Goal: Check status: Check status

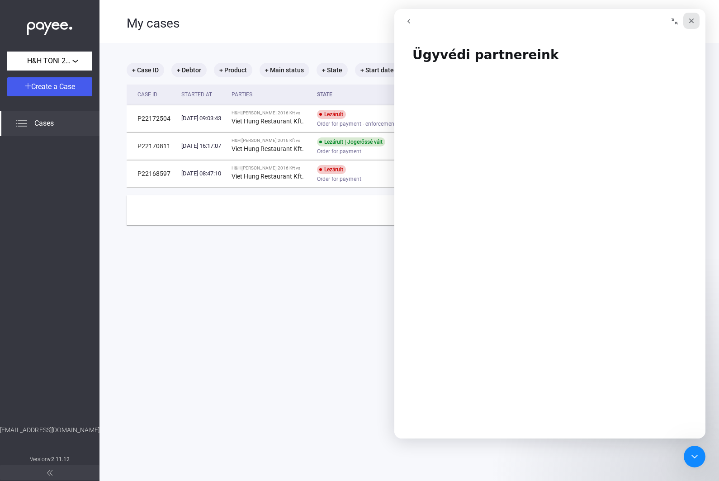
click at [692, 22] on icon "Close" at bounding box center [691, 20] width 7 height 7
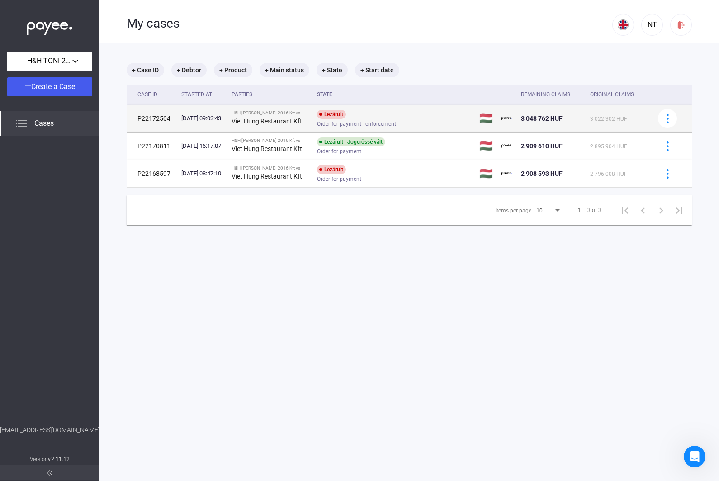
click at [546, 119] on span "3 048 762 HUF" at bounding box center [542, 118] width 42 height 7
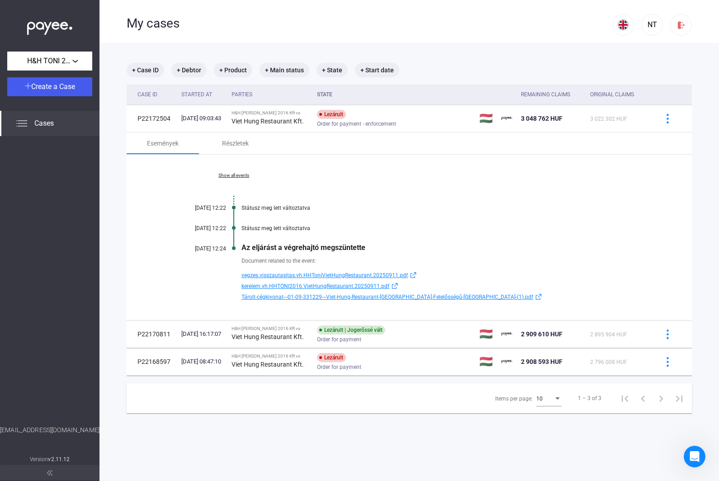
click at [337, 275] on span "vegzes.visszautasitas.vh.HHToniVietHungRestaurant.20250911.pdf" at bounding box center [325, 275] width 167 height 11
click at [396, 338] on div "Order for payment" at bounding box center [389, 340] width 144 height 7
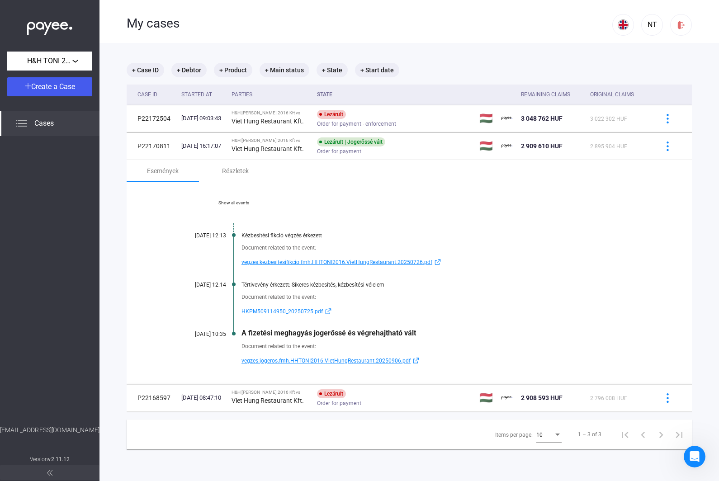
click at [324, 263] on span "vegzes.kezbesitesifikcio.fmh.HHTONI2016.VietHungRestaurant.20250726.pdf" at bounding box center [337, 262] width 191 height 11
click at [303, 311] on span "HKPM509114950_20250725.pdf" at bounding box center [282, 311] width 81 height 11
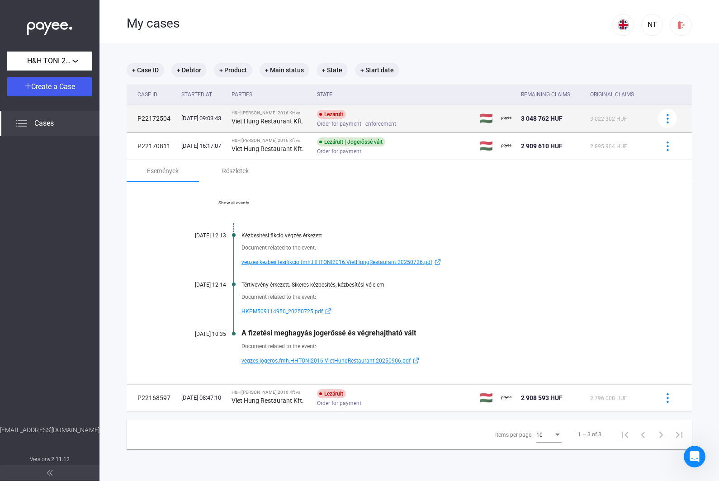
click at [344, 115] on div "Lezárult" at bounding box center [331, 114] width 29 height 9
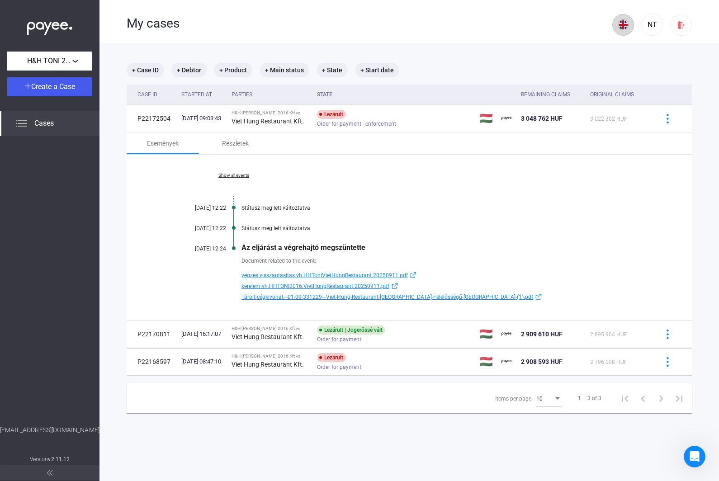
click at [618, 26] on img at bounding box center [623, 24] width 11 height 11
click at [625, 50] on img at bounding box center [625, 46] width 11 height 11
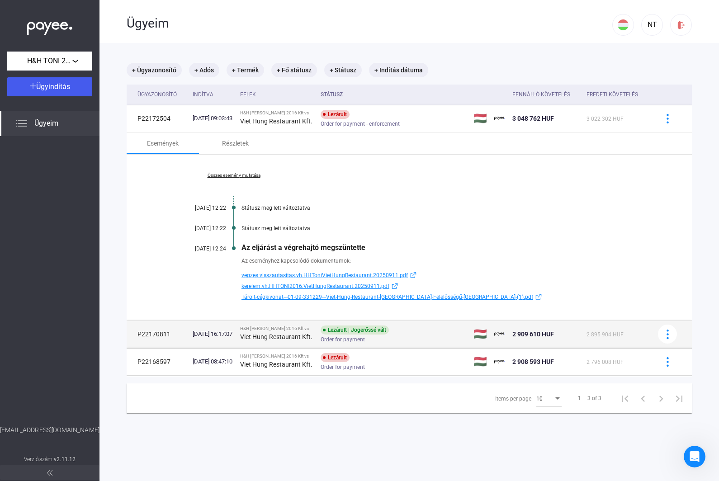
click at [314, 332] on div "Viet Hung Restaurant Kft." at bounding box center [276, 337] width 73 height 11
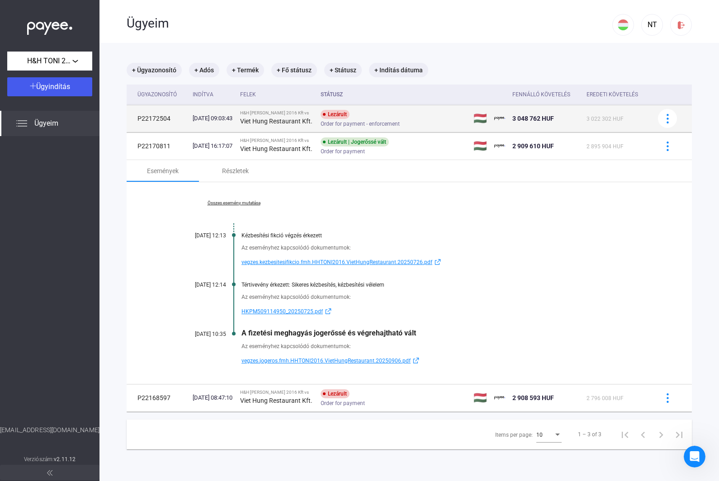
click at [391, 125] on span "Order for payment - enforcement" at bounding box center [360, 124] width 79 height 11
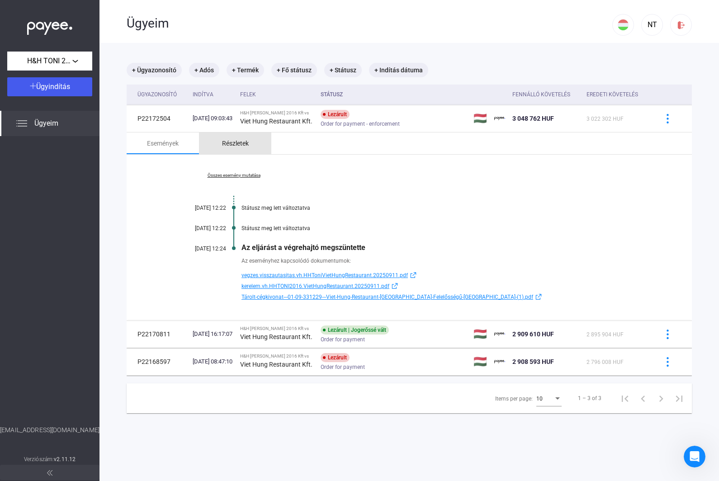
click at [254, 150] on div "Részletek" at bounding box center [235, 144] width 72 height 22
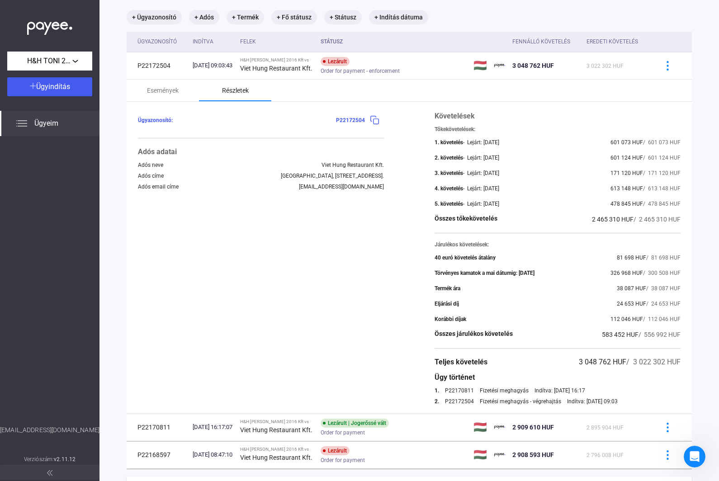
scroll to position [53, 0]
drag, startPoint x: 479, startPoint y: 391, endPoint x: 528, endPoint y: 391, distance: 49.3
click at [528, 391] on div "1. P22170811 Fizetési meghagyás Indítva: [DATE] 16:17" at bounding box center [558, 390] width 246 height 6
copy div "Fizetési meghagyás"
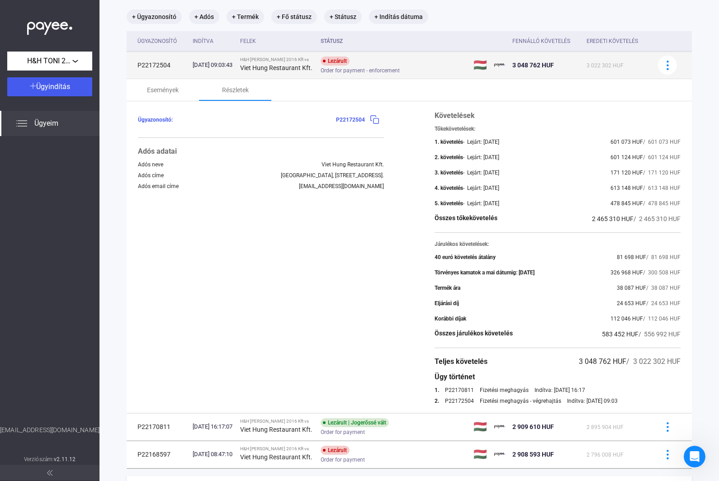
drag, startPoint x: 256, startPoint y: 66, endPoint x: 267, endPoint y: 75, distance: 14.1
click at [267, 75] on td "H&H TONI 2016 Kft vs Viet Hung Restaurant Kft." at bounding box center [277, 65] width 81 height 27
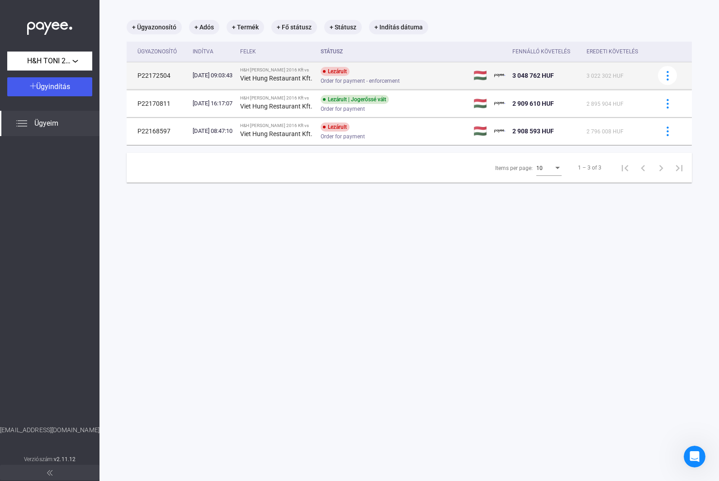
scroll to position [43, 0]
copy strong "Viet Hung Restaurant Kft."
